Goal: Transaction & Acquisition: Purchase product/service

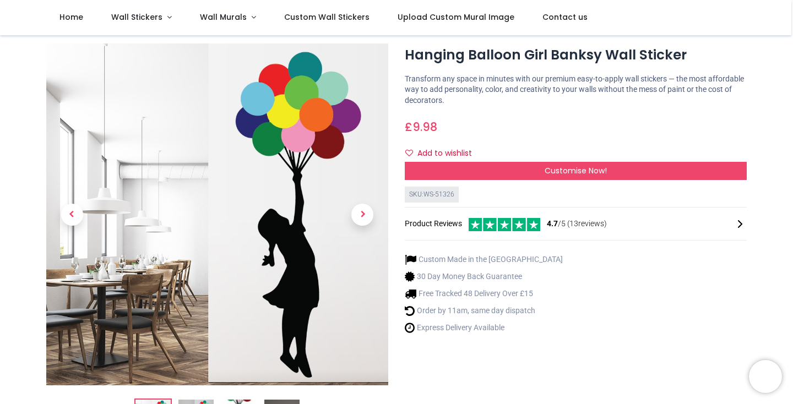
scroll to position [24, 0]
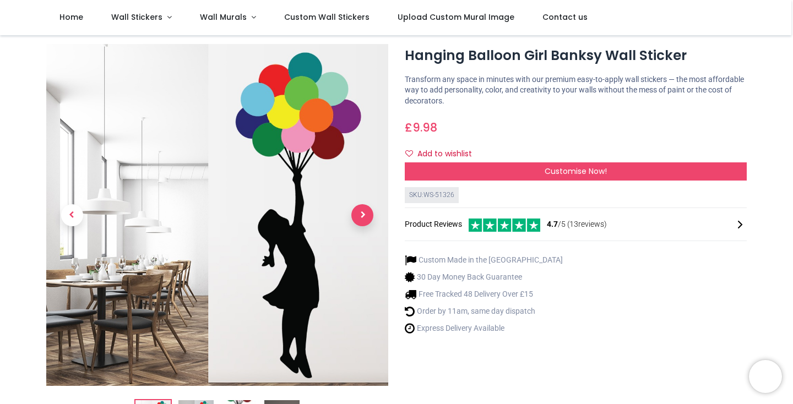
click at [367, 222] on span "Next" at bounding box center [362, 215] width 22 height 22
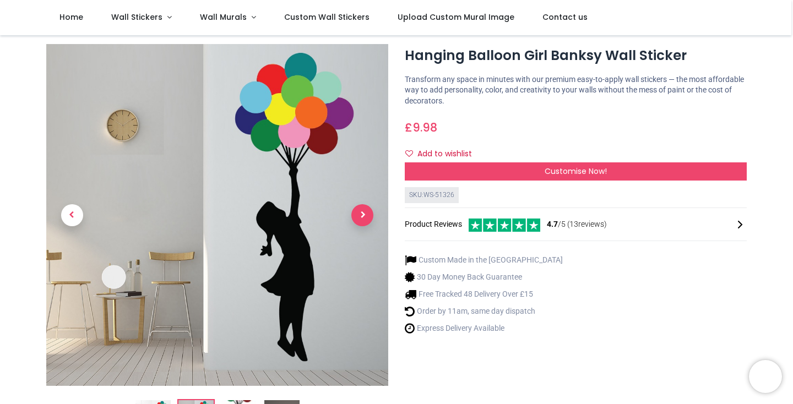
click at [365, 219] on span "Next" at bounding box center [362, 215] width 22 height 22
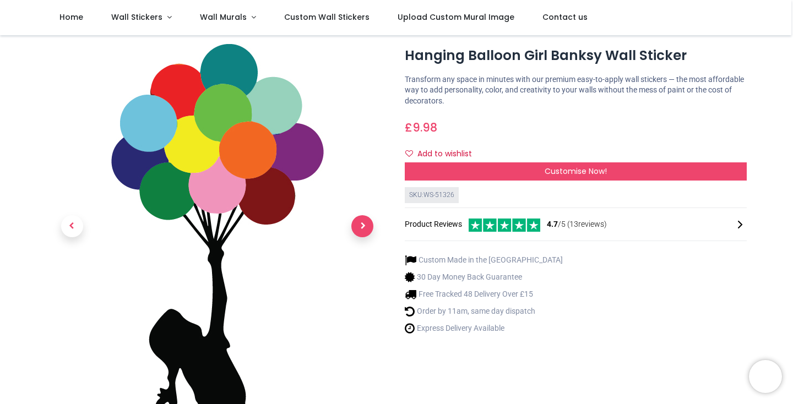
click at [365, 219] on span "Next" at bounding box center [362, 226] width 22 height 22
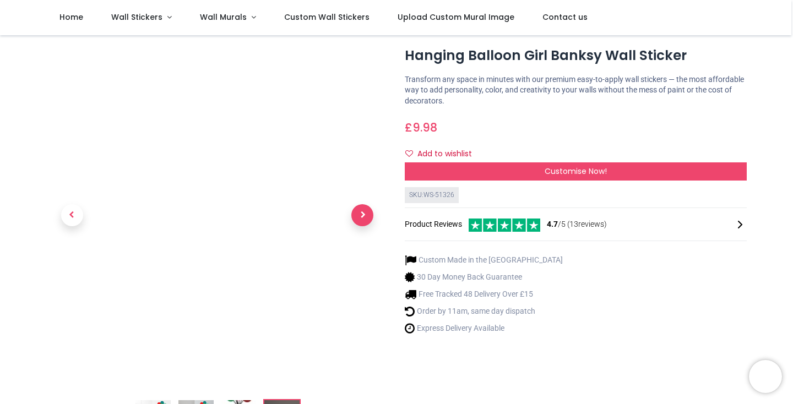
click at [365, 219] on span "Next" at bounding box center [362, 215] width 22 height 22
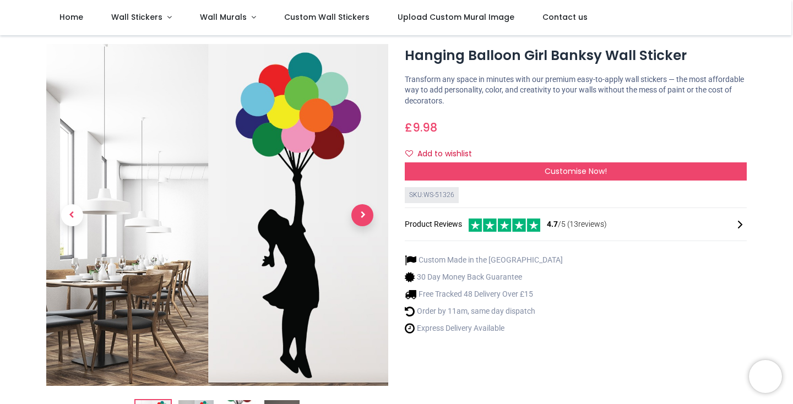
click at [370, 216] on span "Next" at bounding box center [362, 215] width 22 height 22
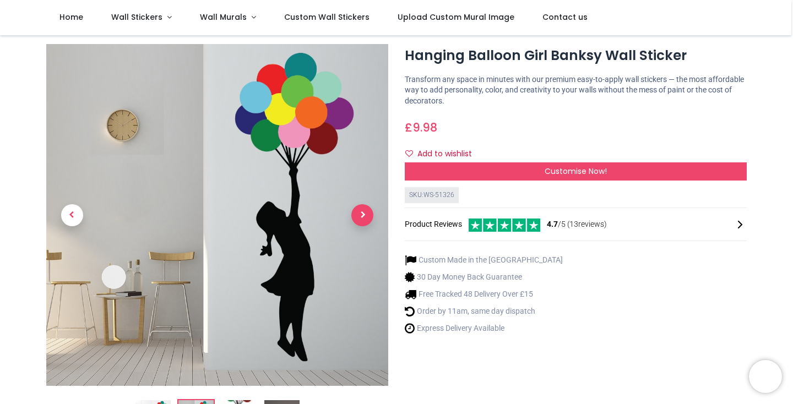
click at [370, 216] on span "Next" at bounding box center [362, 215] width 22 height 22
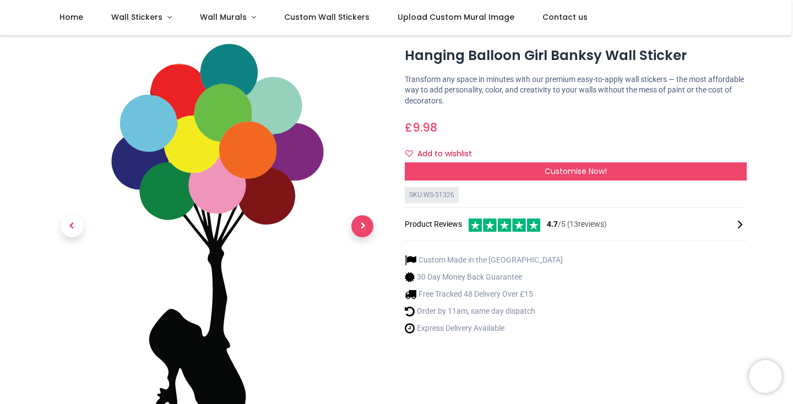
click at [370, 216] on link at bounding box center [362, 226] width 51 height 254
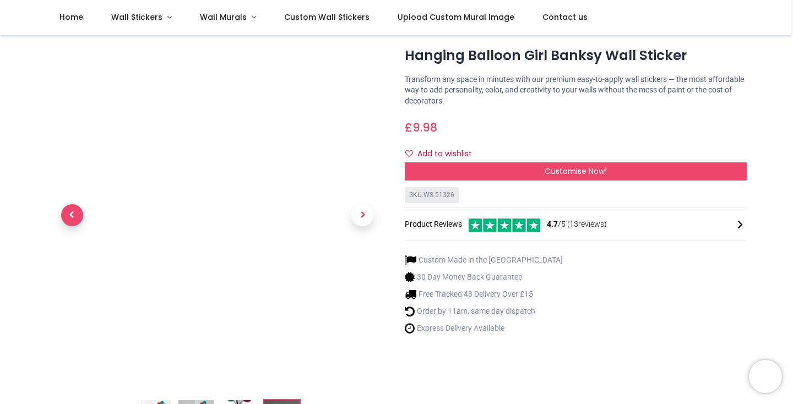
click at [67, 209] on span "Previous" at bounding box center [72, 215] width 22 height 22
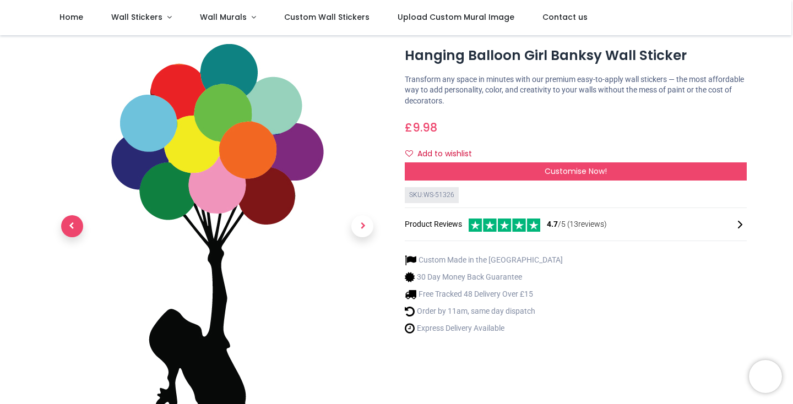
click at [67, 209] on link at bounding box center [71, 226] width 51 height 254
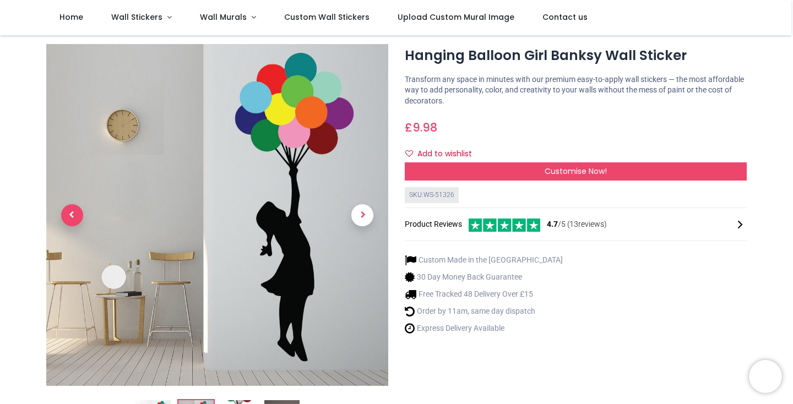
click at [67, 209] on span "Previous" at bounding box center [72, 215] width 22 height 22
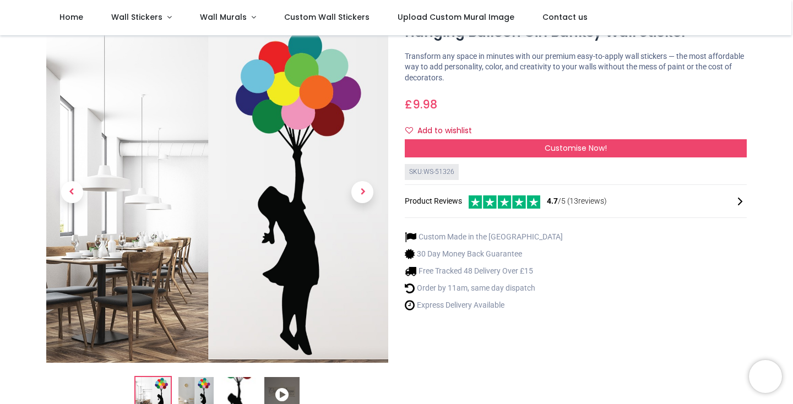
scroll to position [50, 0]
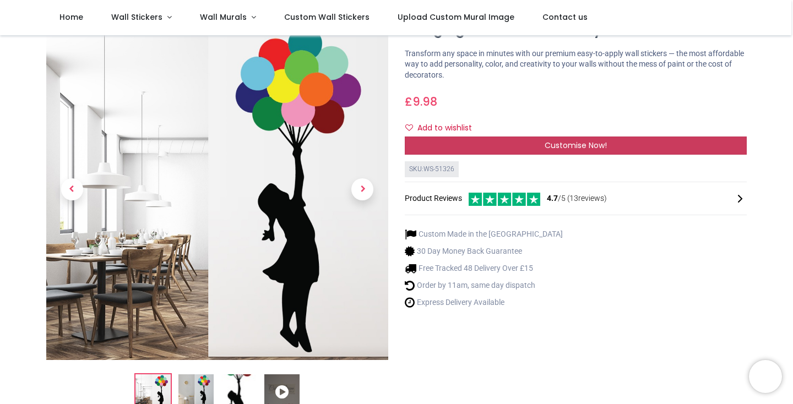
click at [597, 146] on span "Customise Now!" at bounding box center [576, 145] width 62 height 11
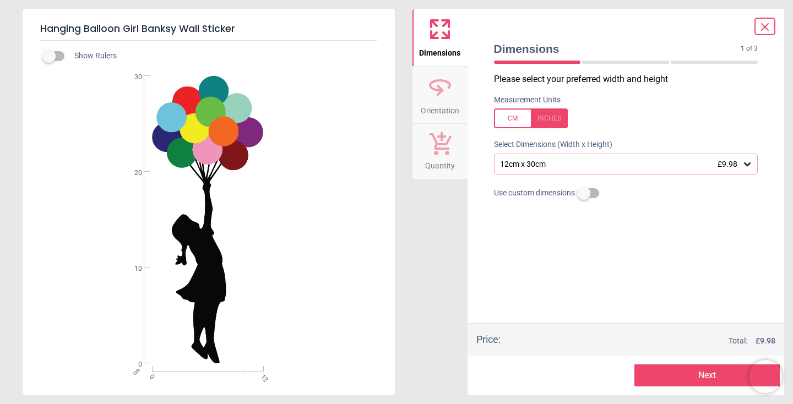
click at [749, 166] on icon at bounding box center [747, 164] width 11 height 11
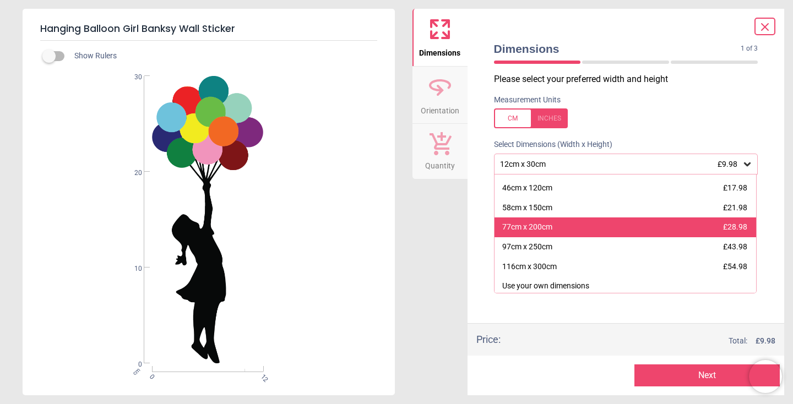
scroll to position [88, 0]
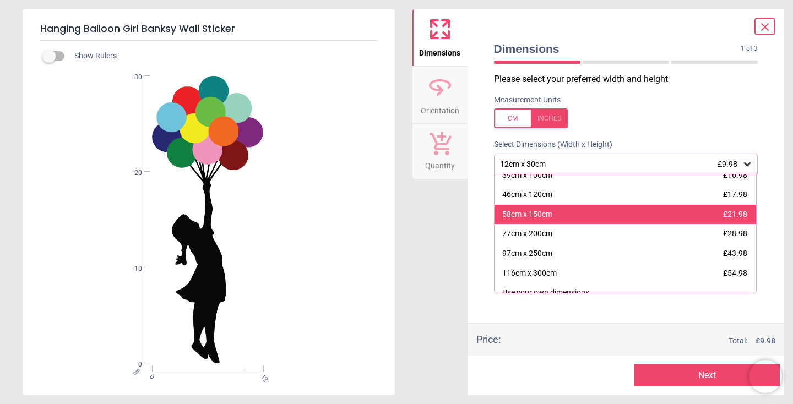
click at [552, 209] on div "58cm x 150cm" at bounding box center [527, 214] width 50 height 11
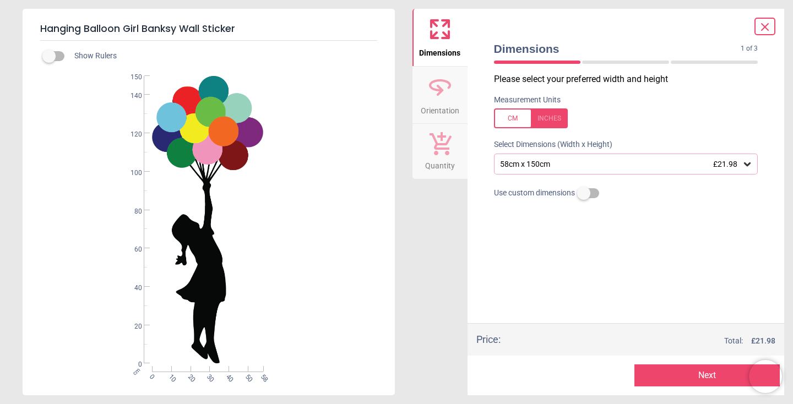
click at [559, 227] on div at bounding box center [626, 217] width 282 height 28
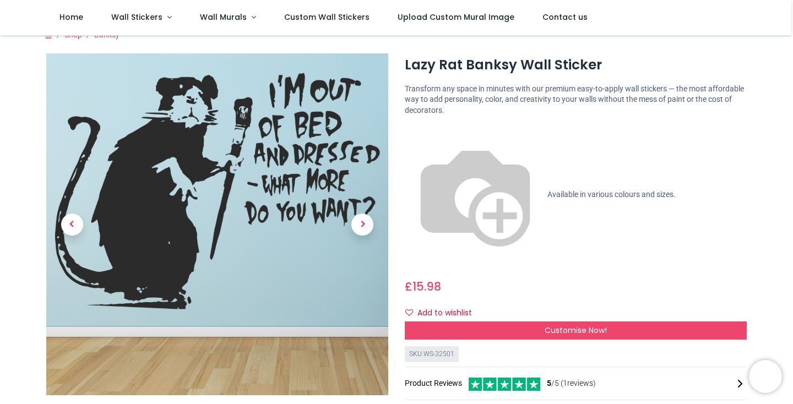
scroll to position [6, 0]
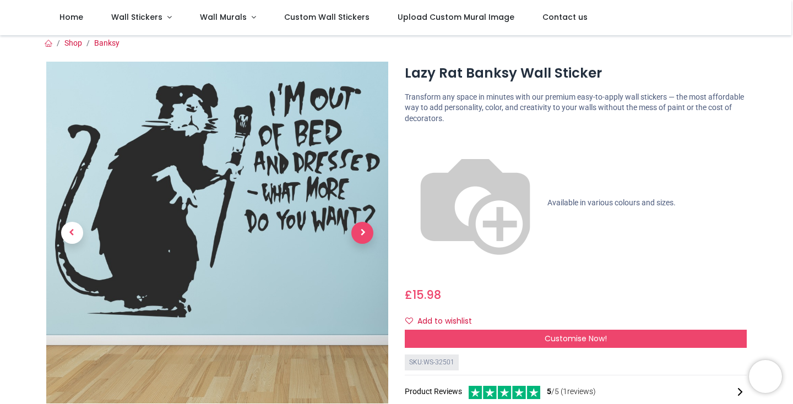
click at [356, 235] on span "Next" at bounding box center [362, 233] width 22 height 22
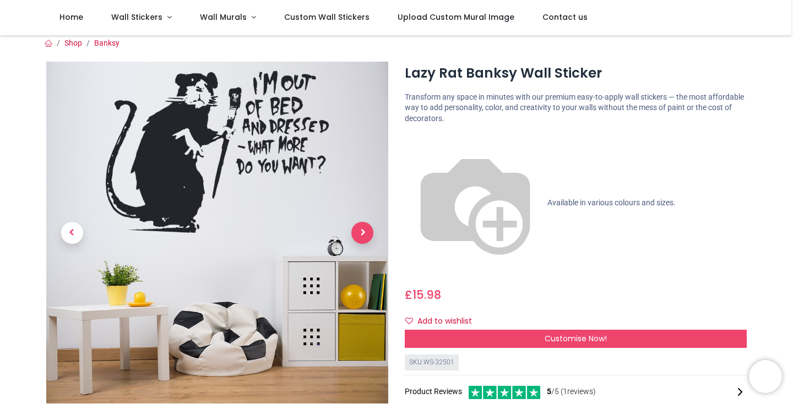
click at [357, 235] on span "Next" at bounding box center [362, 233] width 22 height 22
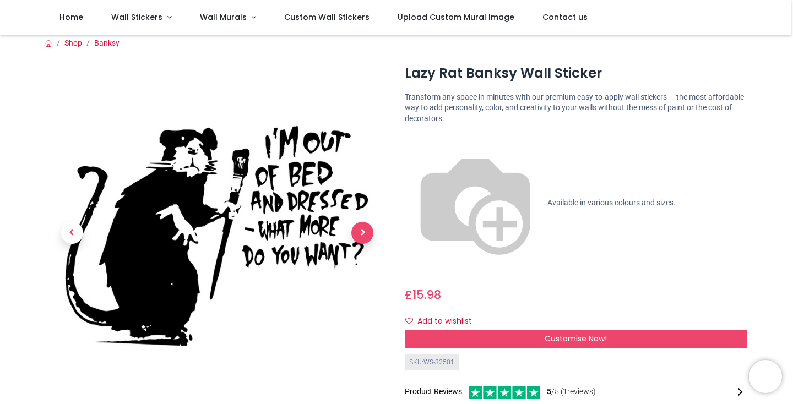
click at [357, 235] on span "Next" at bounding box center [362, 233] width 22 height 22
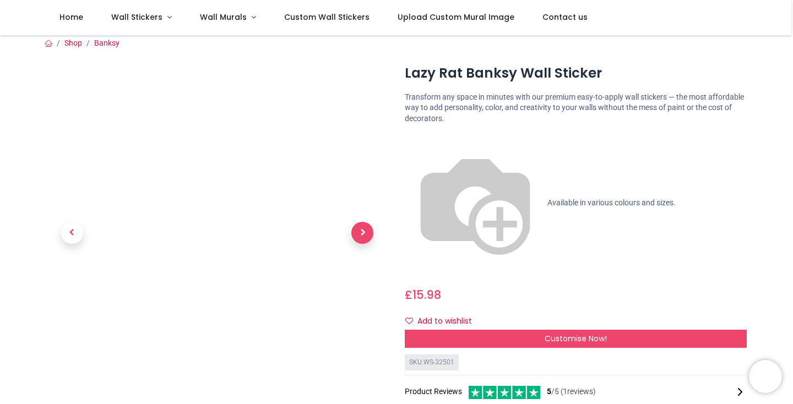
click at [357, 235] on span "Next" at bounding box center [362, 233] width 22 height 22
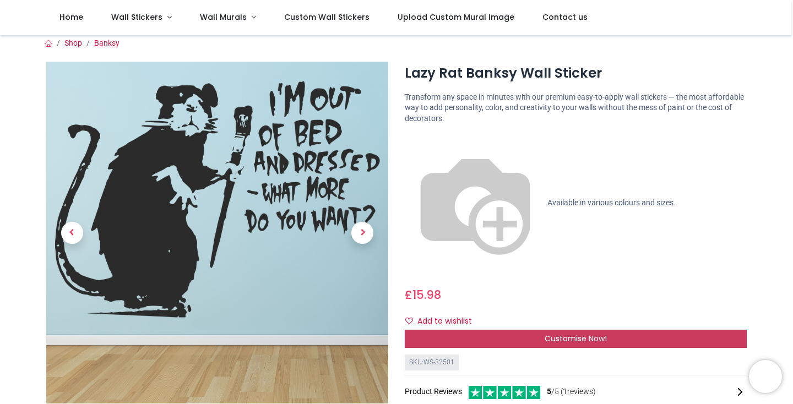
click at [595, 330] on div "Customise Now!" at bounding box center [576, 339] width 342 height 19
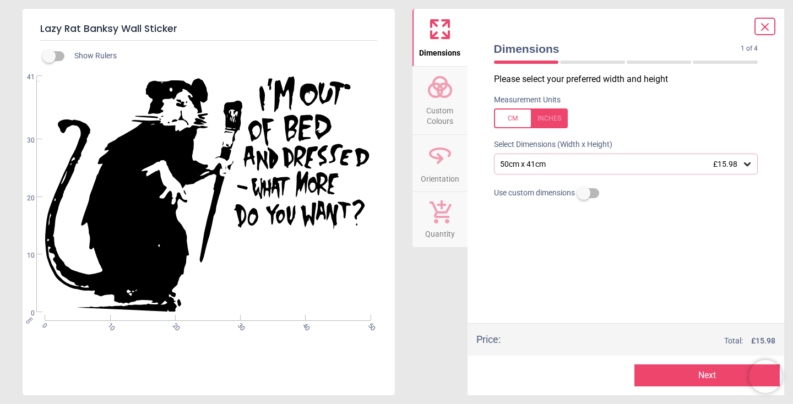
click at [737, 160] on div "50cm x 41cm £15.98" at bounding box center [620, 164] width 243 height 9
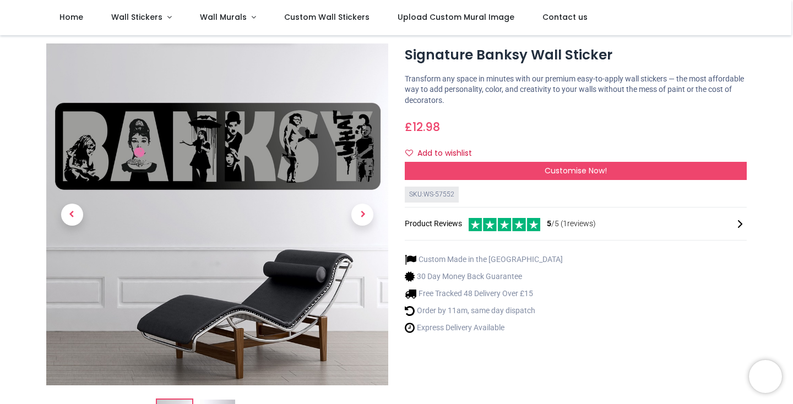
scroll to position [26, 0]
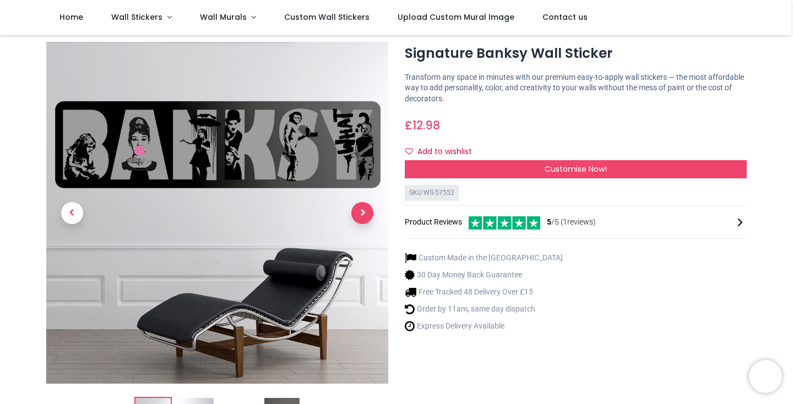
click at [369, 209] on span "Next" at bounding box center [362, 213] width 22 height 22
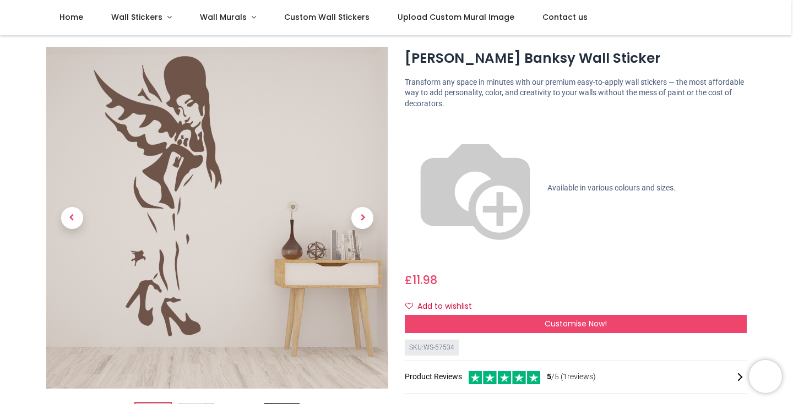
scroll to position [11, 0]
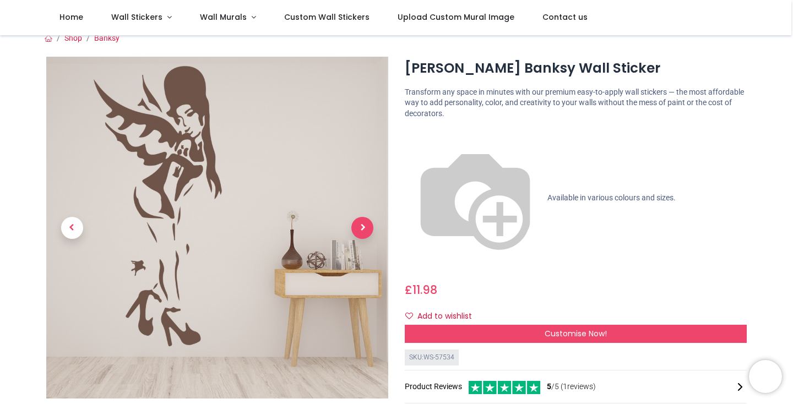
click at [359, 231] on span "Next" at bounding box center [362, 228] width 22 height 22
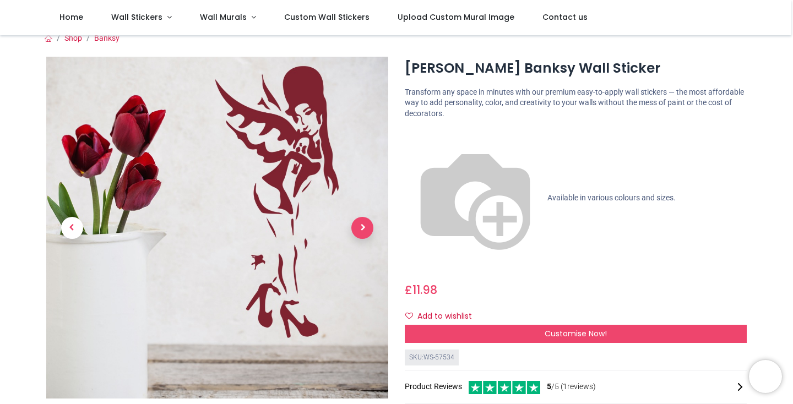
click at [359, 231] on span "Next" at bounding box center [362, 228] width 22 height 22
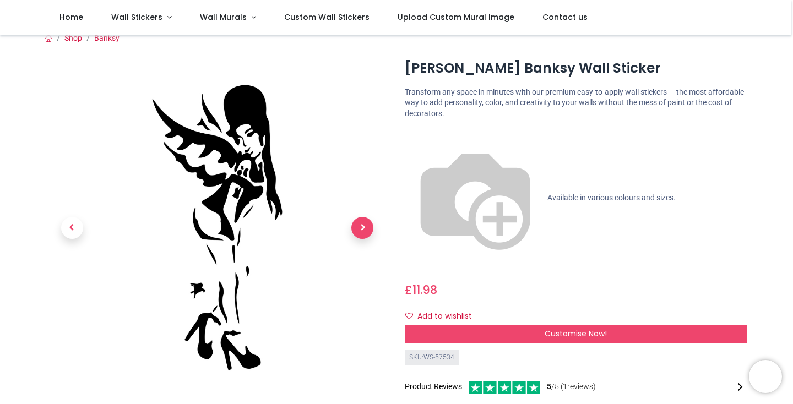
click at [359, 231] on span "Next" at bounding box center [362, 228] width 22 height 22
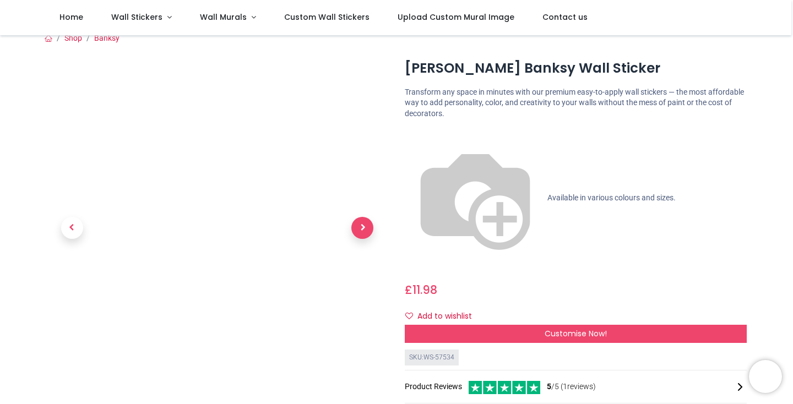
click at [359, 231] on span "Next" at bounding box center [362, 228] width 22 height 22
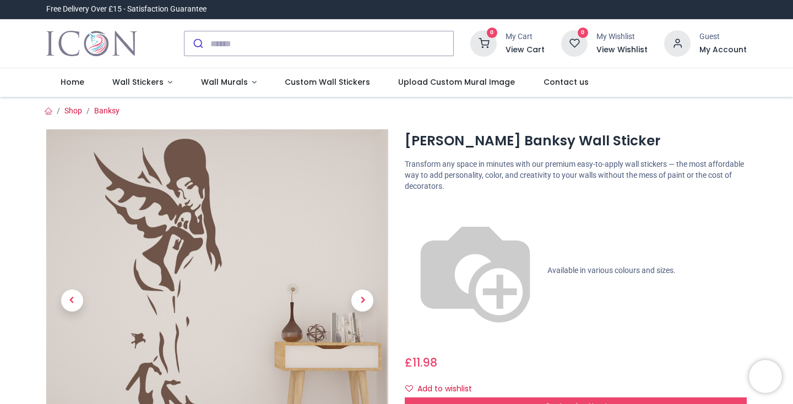
scroll to position [0, 0]
click at [612, 398] on div "Customise Now!" at bounding box center [576, 407] width 342 height 19
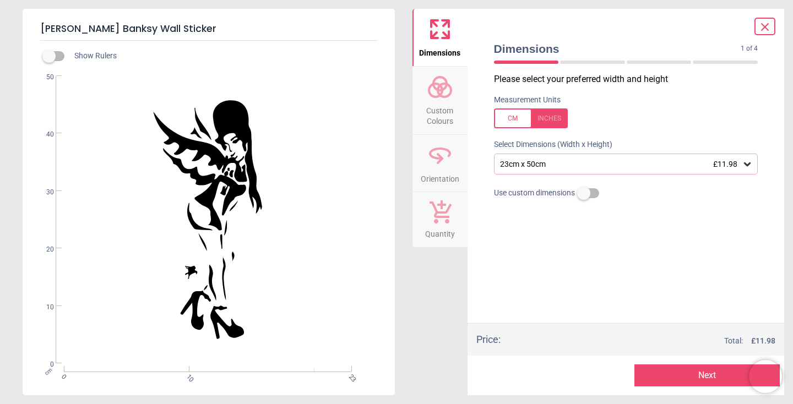
click at [746, 166] on icon at bounding box center [747, 164] width 11 height 11
